Goal: Submit feedback/report problem

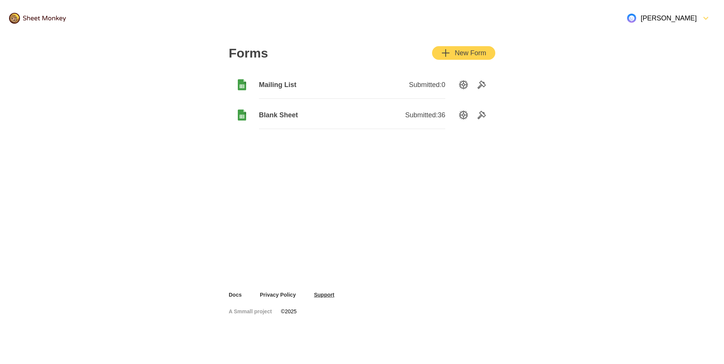
click at [321, 296] on link "Support" at bounding box center [324, 295] width 20 height 8
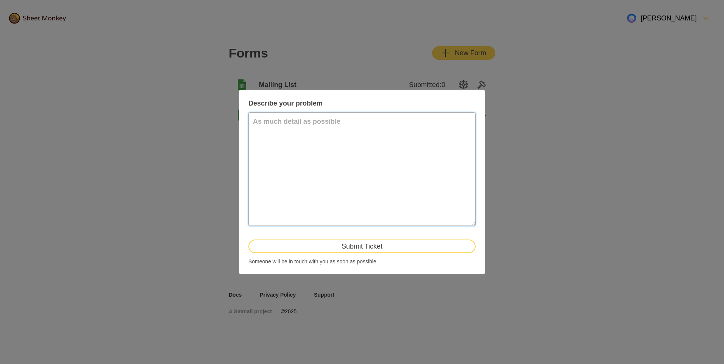
click at [375, 137] on textarea at bounding box center [361, 169] width 227 height 114
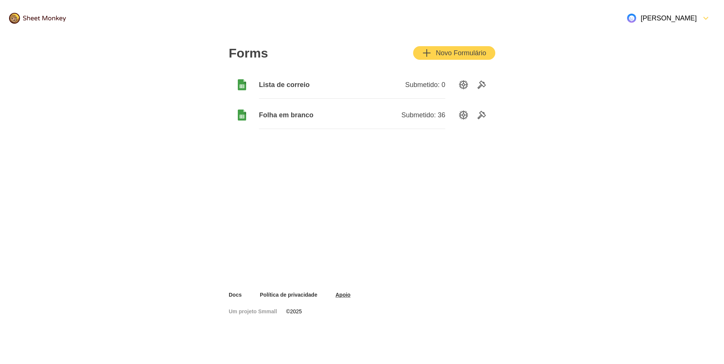
click at [339, 294] on link "Apoio" at bounding box center [342, 295] width 15 height 8
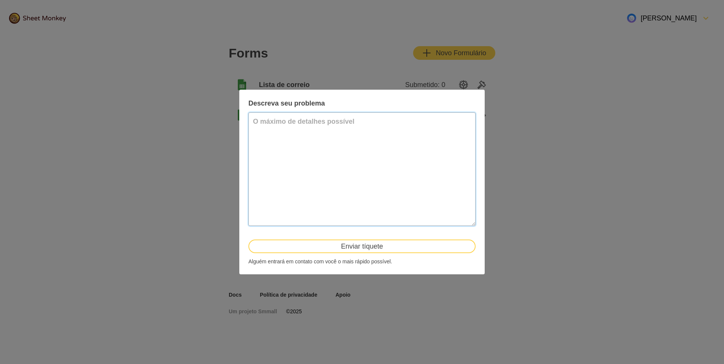
click at [311, 131] on textarea at bounding box center [361, 169] width 227 height 114
type textarea "gosa"
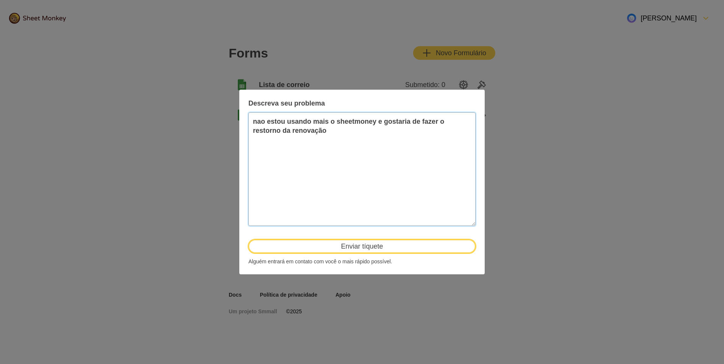
type textarea "nao estou usando mais o sheetmoney e gostaria de fazer o restorno da renovação"
click at [378, 248] on button "Enviar tíquete" at bounding box center [361, 247] width 227 height 14
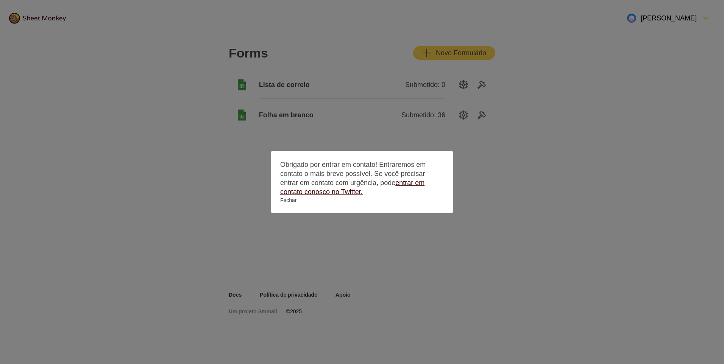
click at [319, 191] on link "entrar em contato conosco no Twitter." at bounding box center [352, 187] width 144 height 17
click at [503, 127] on div at bounding box center [362, 182] width 724 height 364
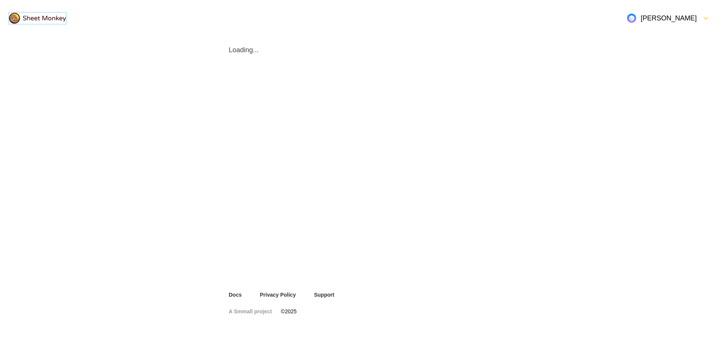
click at [47, 14] on img at bounding box center [37, 18] width 57 height 11
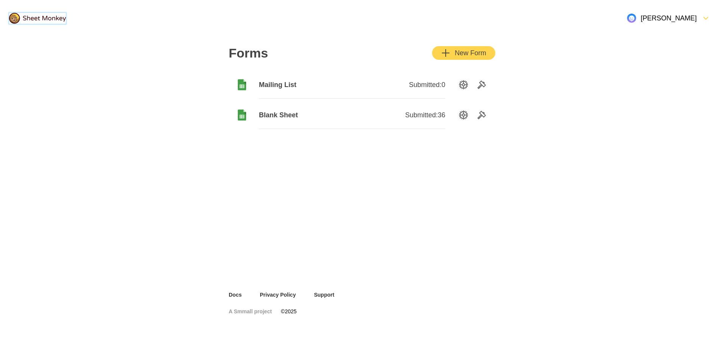
click at [687, 20] on div "[PERSON_NAME]" at bounding box center [662, 18] width 70 height 9
click at [153, 191] on div "Forms New Form Mailing List Submitted: 0 Blank Sheet Submitted: 36" at bounding box center [362, 163] width 724 height 255
